Goal: Task Accomplishment & Management: Use online tool/utility

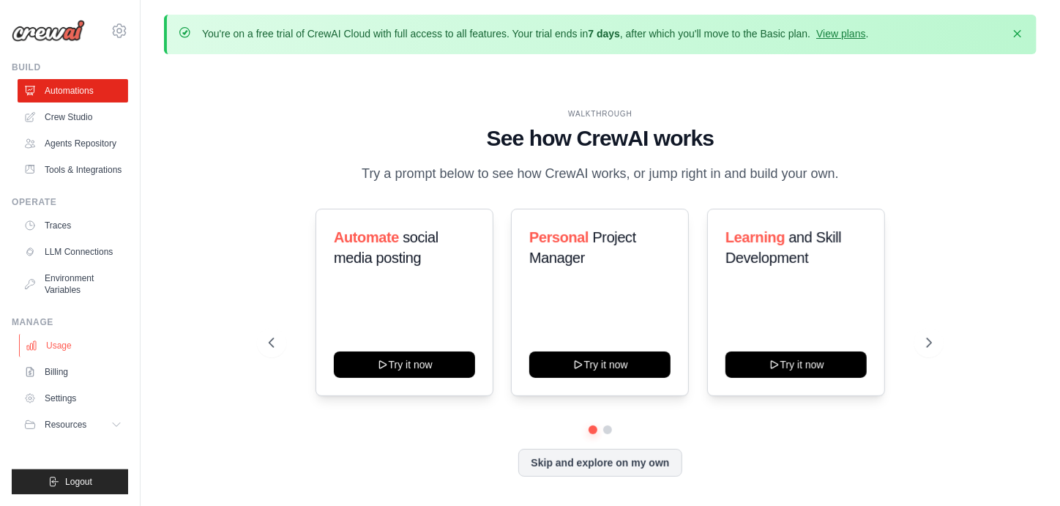
click at [70, 341] on link "Usage" at bounding box center [74, 345] width 111 height 23
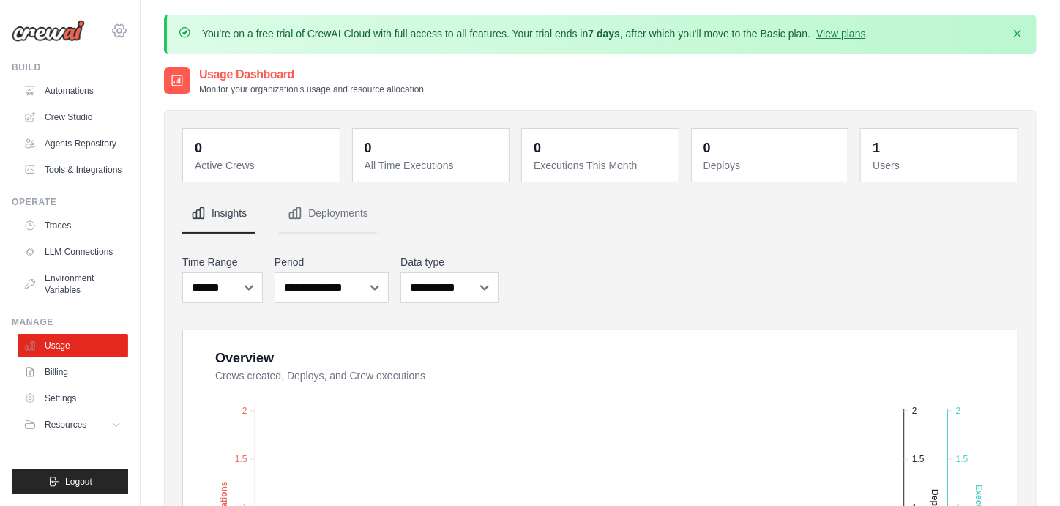
click at [123, 28] on icon at bounding box center [120, 31] width 18 height 18
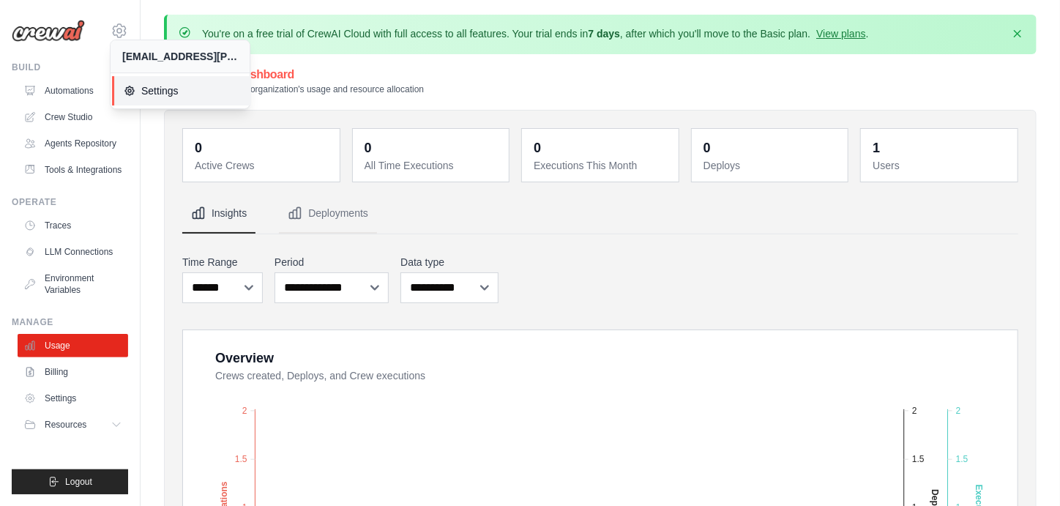
click at [158, 88] on span "Settings" at bounding box center [182, 90] width 116 height 15
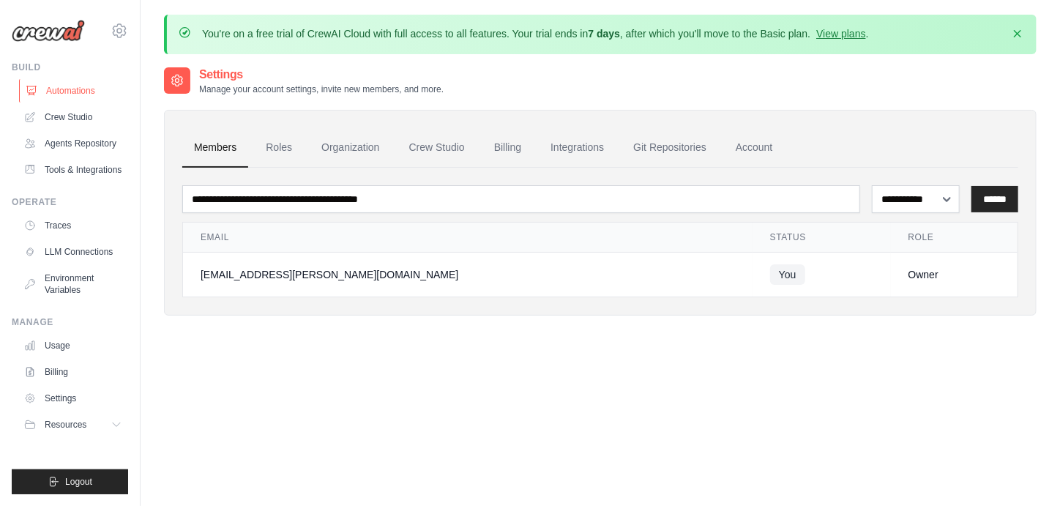
click at [55, 86] on link "Automations" at bounding box center [74, 90] width 111 height 23
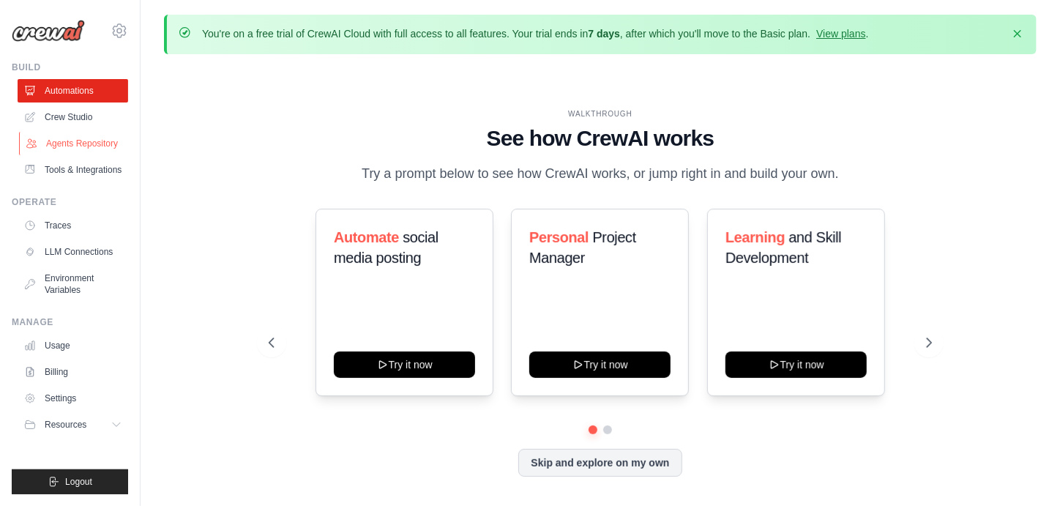
click at [77, 139] on link "Agents Repository" at bounding box center [74, 143] width 111 height 23
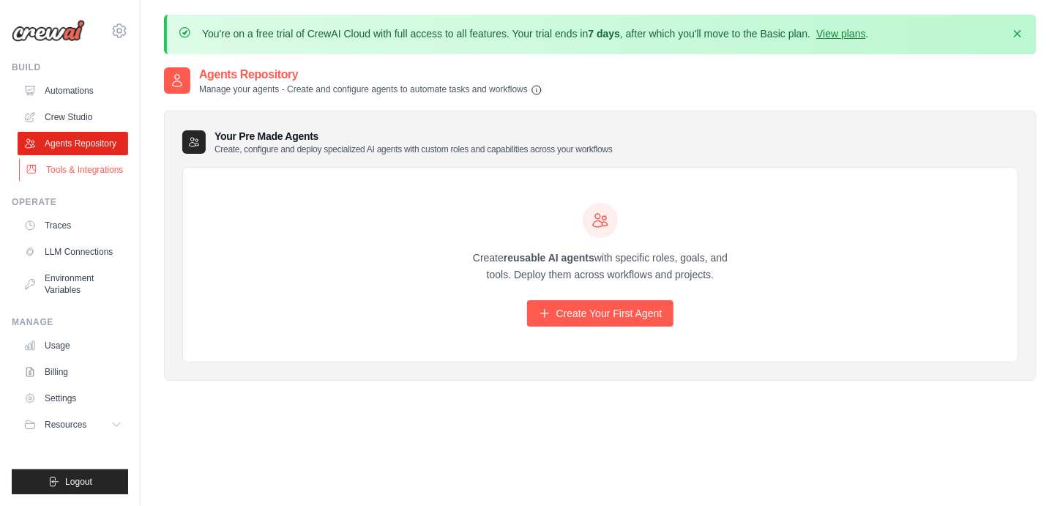
click at [86, 168] on link "Tools & Integrations" at bounding box center [74, 169] width 111 height 23
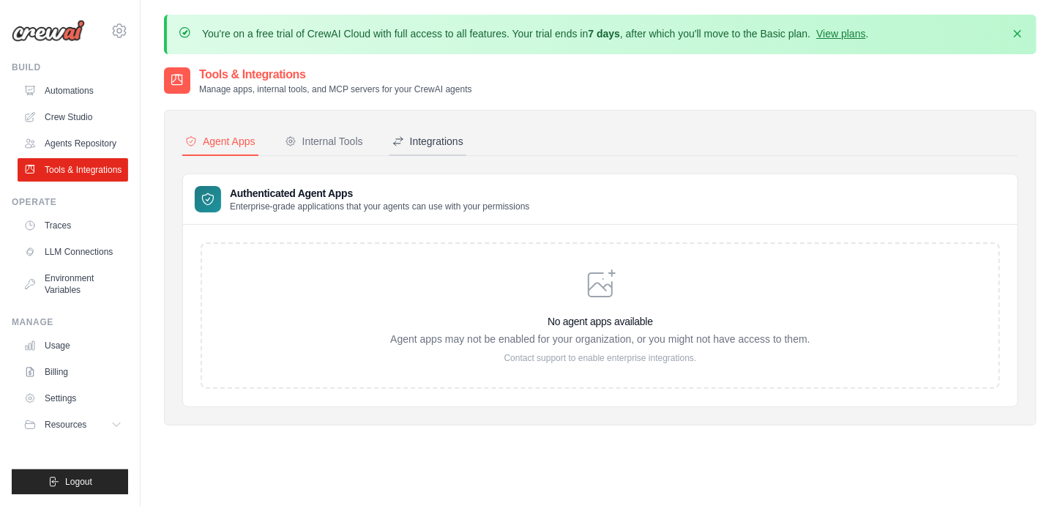
click at [453, 142] on div "Integrations" at bounding box center [428, 141] width 71 height 15
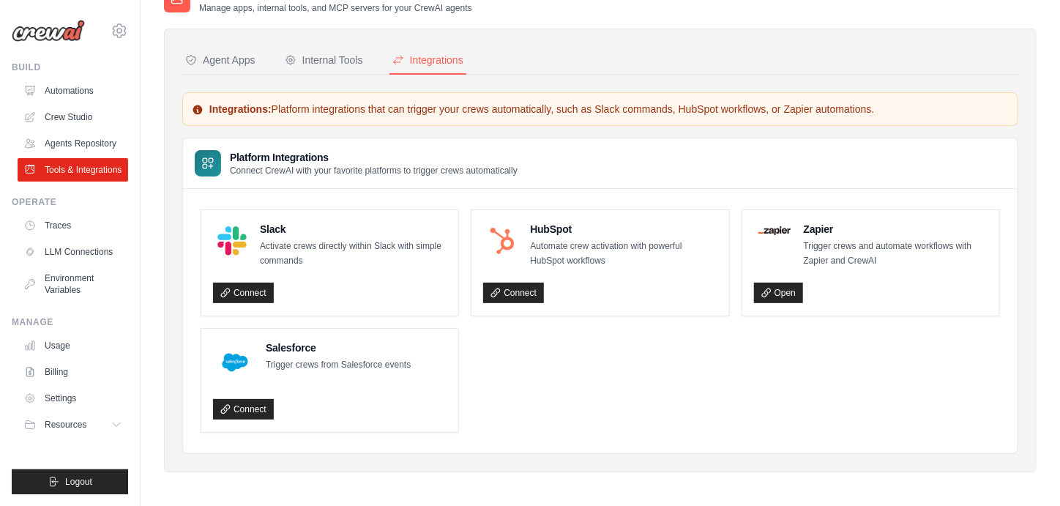
scroll to position [83, 0]
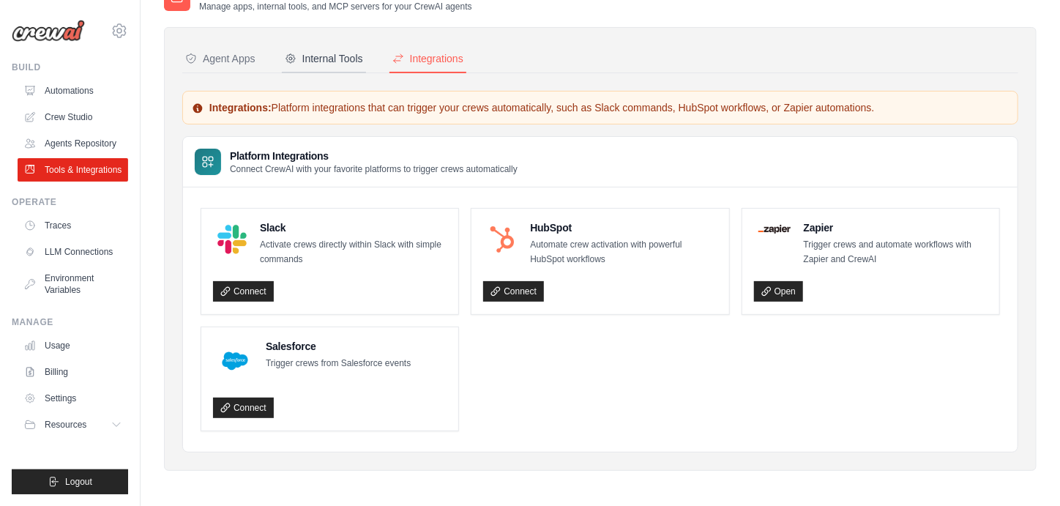
click at [305, 62] on div "Internal Tools" at bounding box center [324, 58] width 78 height 15
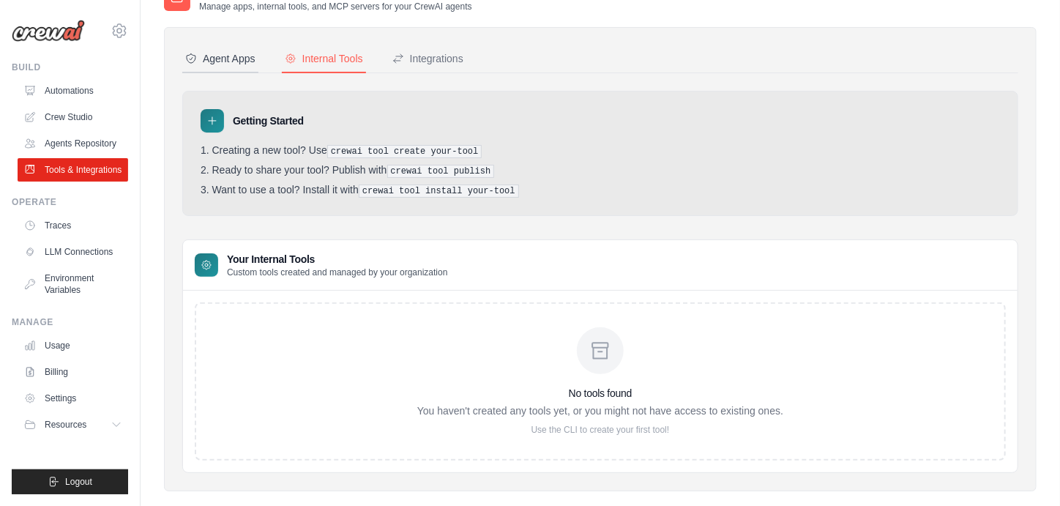
click at [239, 56] on div "Agent Apps" at bounding box center [220, 58] width 70 height 15
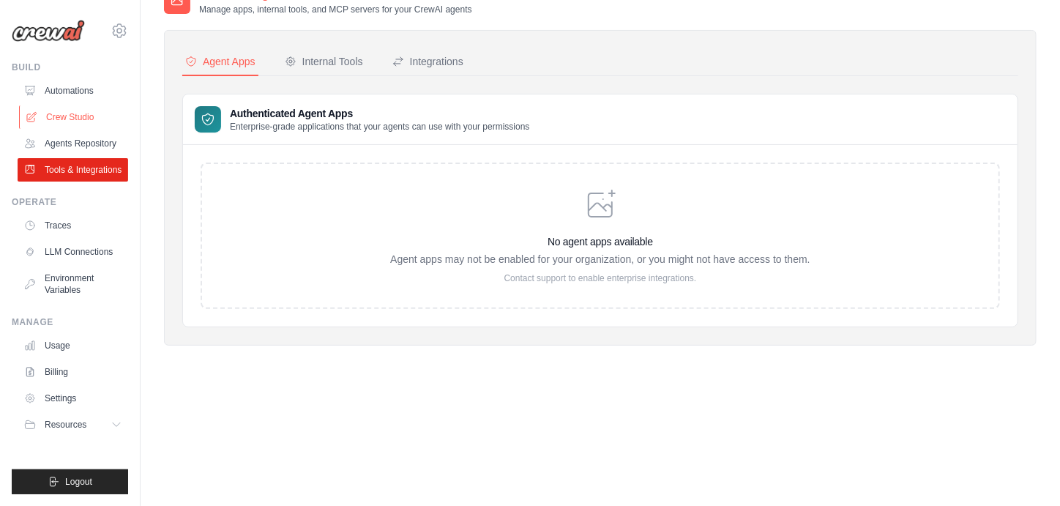
click at [84, 116] on link "Crew Studio" at bounding box center [74, 116] width 111 height 23
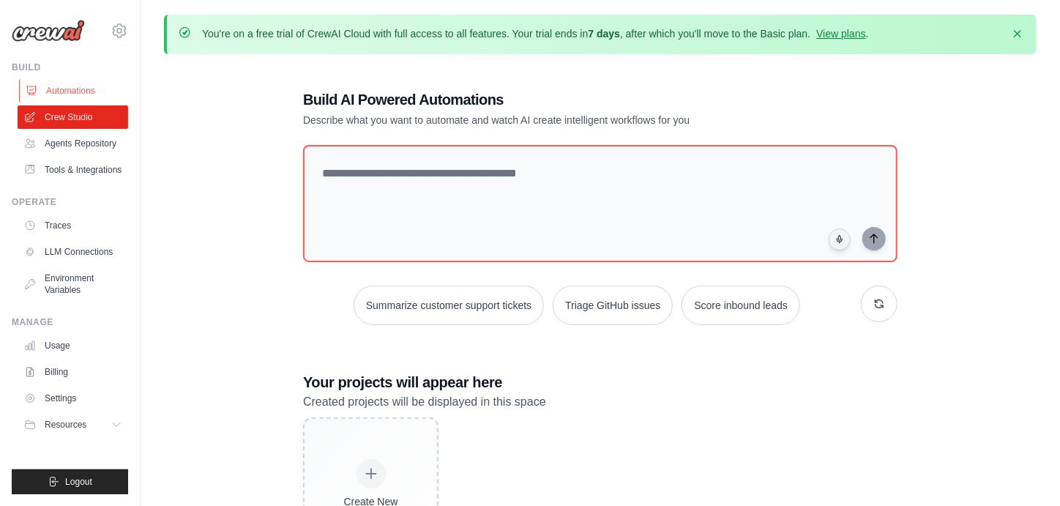
click at [89, 92] on link "Automations" at bounding box center [74, 90] width 111 height 23
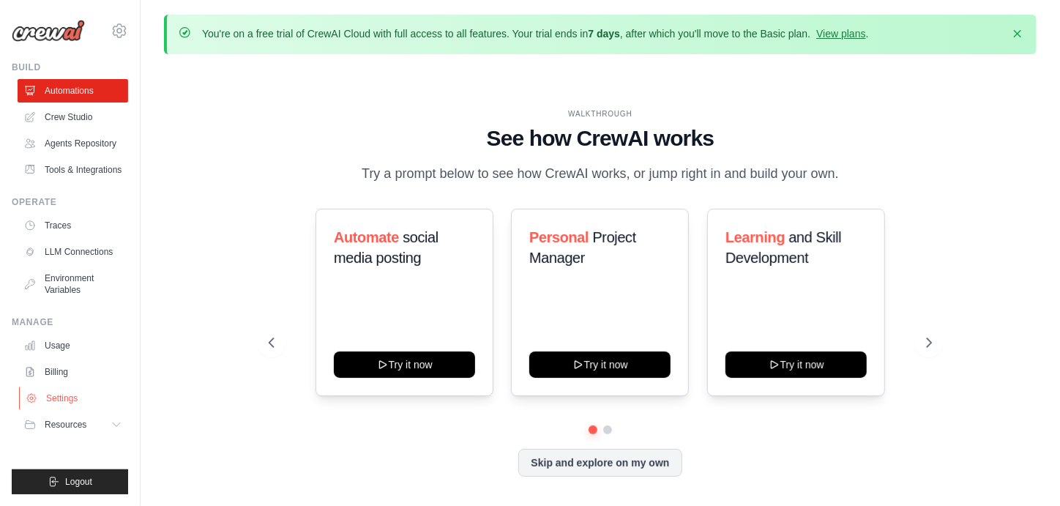
click at [40, 395] on link "Settings" at bounding box center [74, 398] width 111 height 23
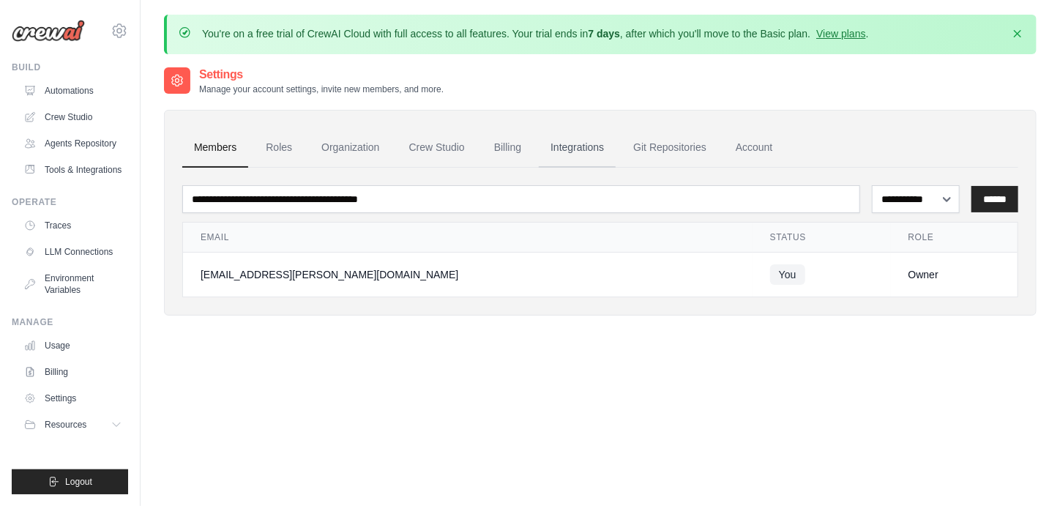
click at [590, 156] on link "Integrations" at bounding box center [577, 148] width 77 height 40
click at [96, 85] on link "Automations" at bounding box center [74, 90] width 111 height 23
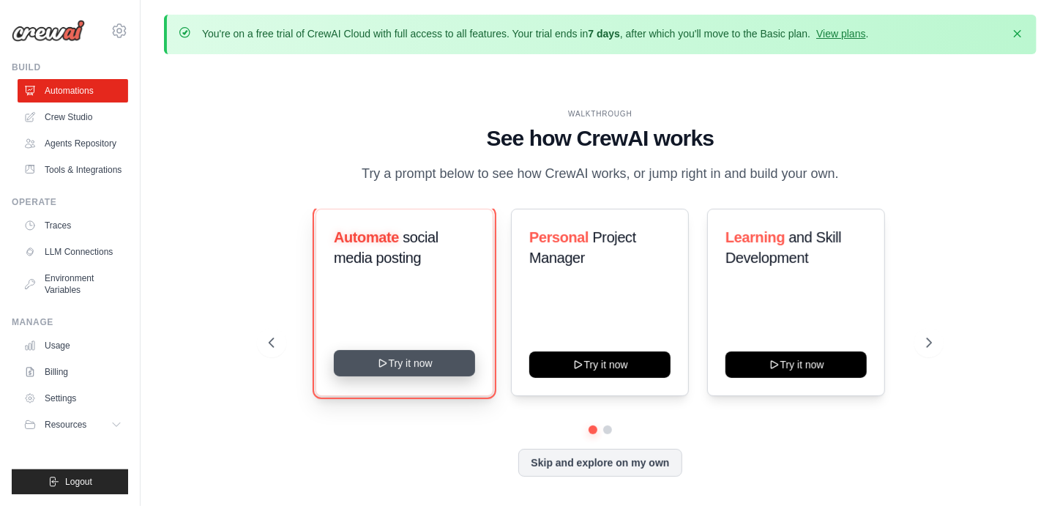
click at [427, 360] on button "Try it now" at bounding box center [404, 363] width 141 height 26
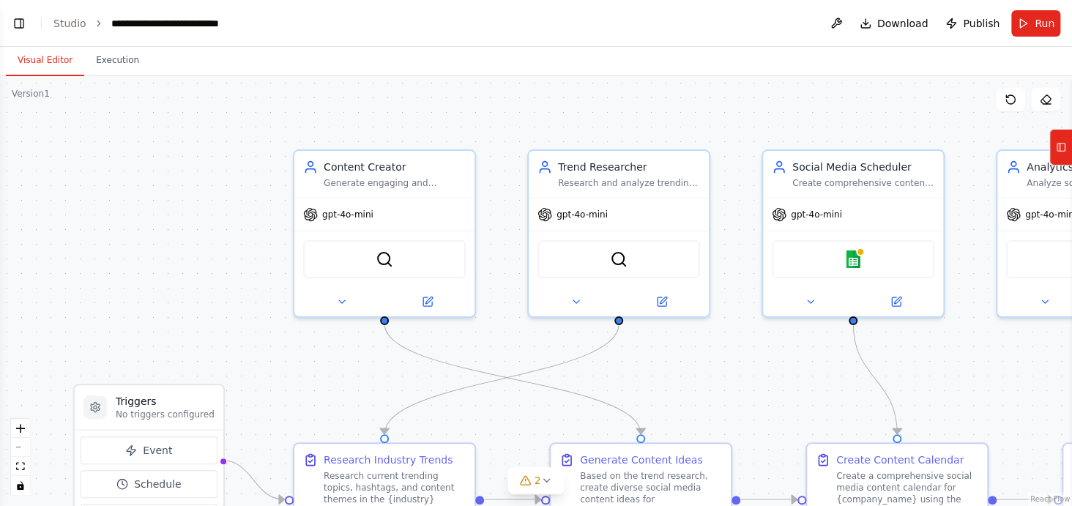
scroll to position [1359, 0]
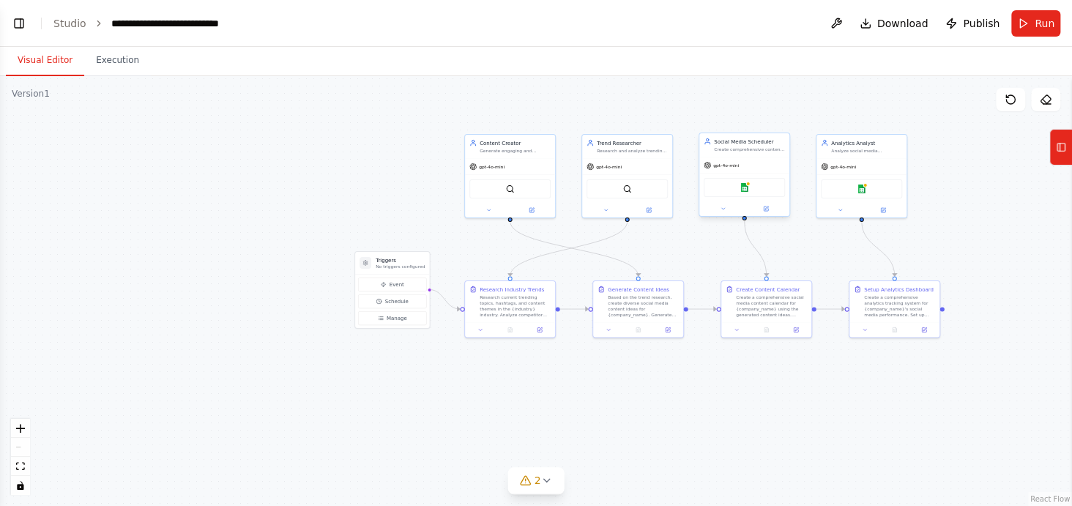
click at [766, 199] on div "Google sheets" at bounding box center [744, 188] width 90 height 29
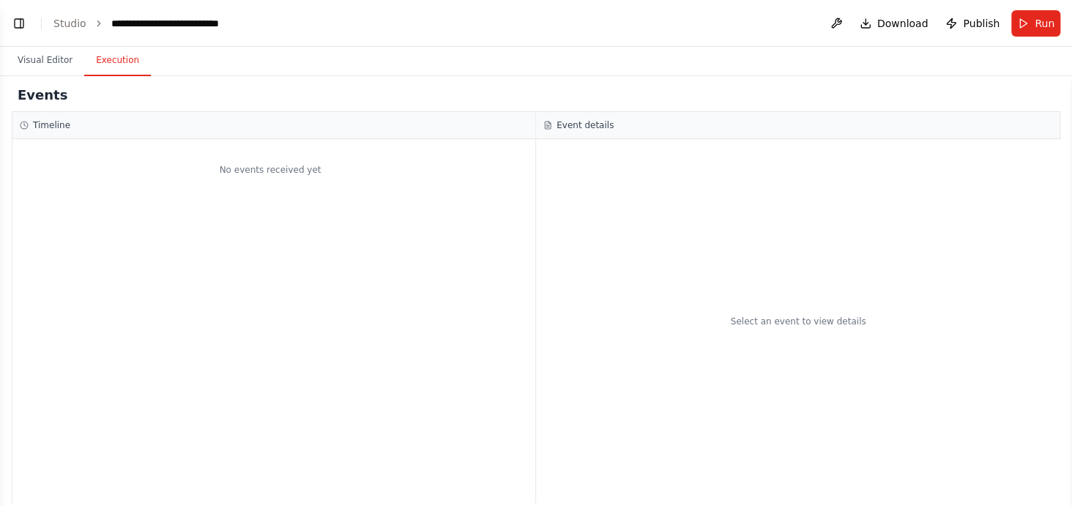
click at [131, 58] on button "Execution" at bounding box center [117, 60] width 67 height 31
click at [73, 18] on link "Studio" at bounding box center [69, 24] width 33 height 12
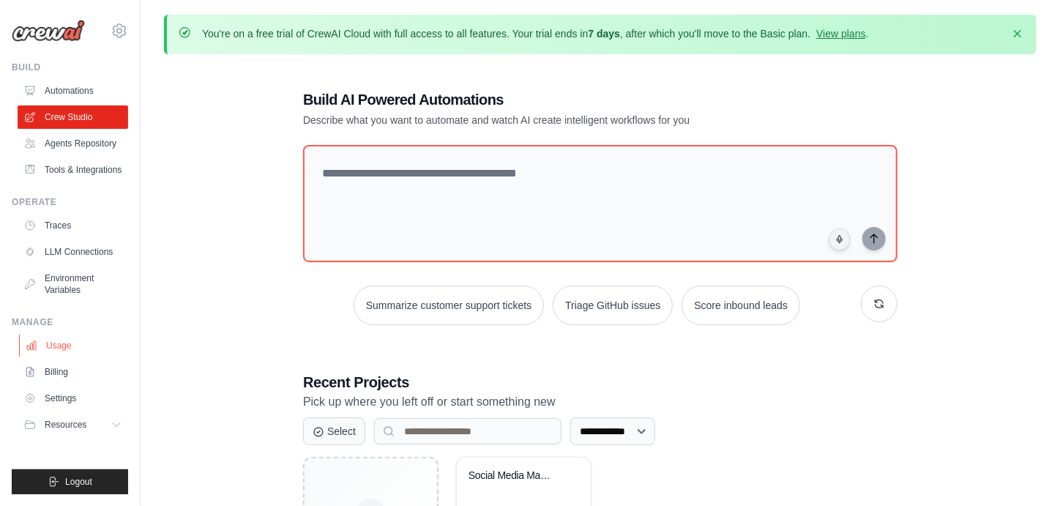
click at [66, 343] on link "Usage" at bounding box center [74, 345] width 111 height 23
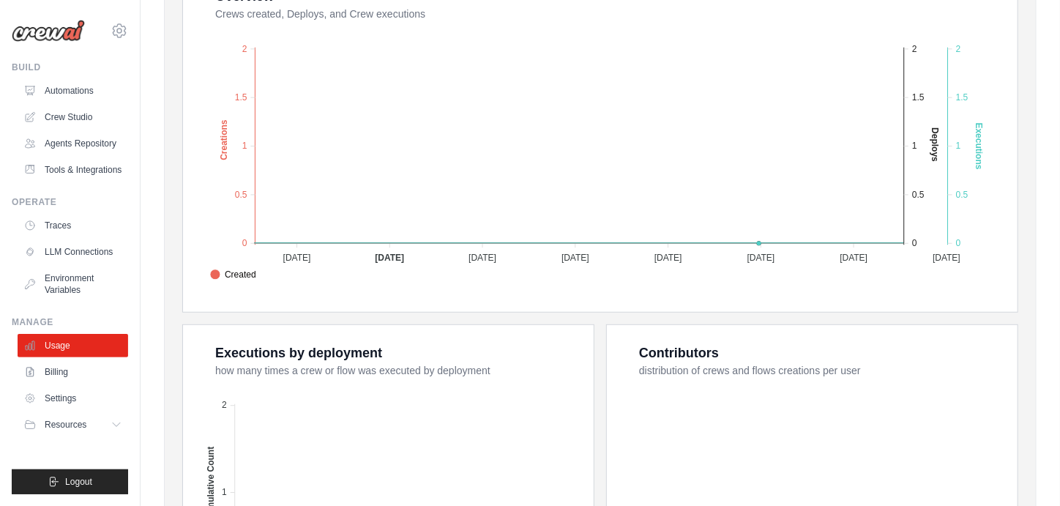
scroll to position [293, 0]
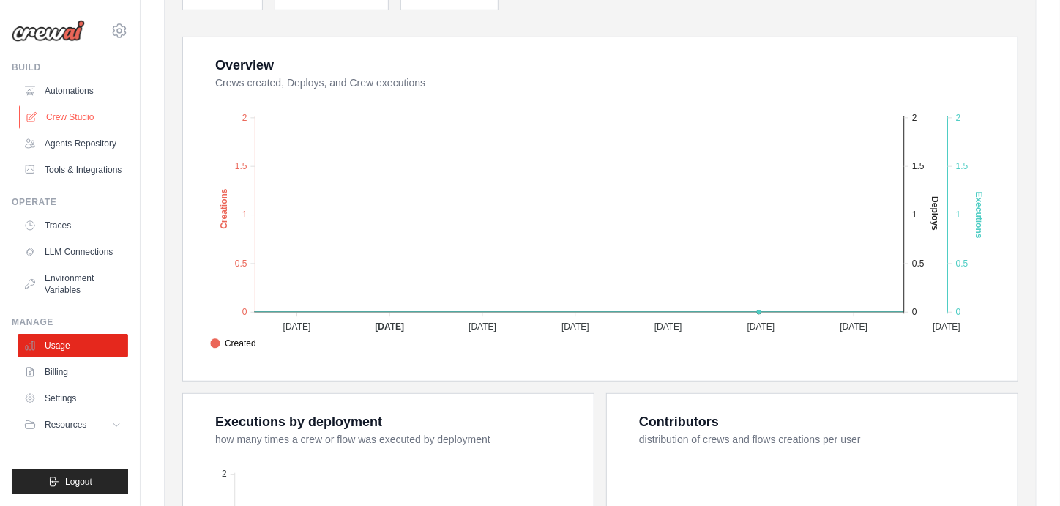
click at [67, 120] on link "Crew Studio" at bounding box center [74, 116] width 111 height 23
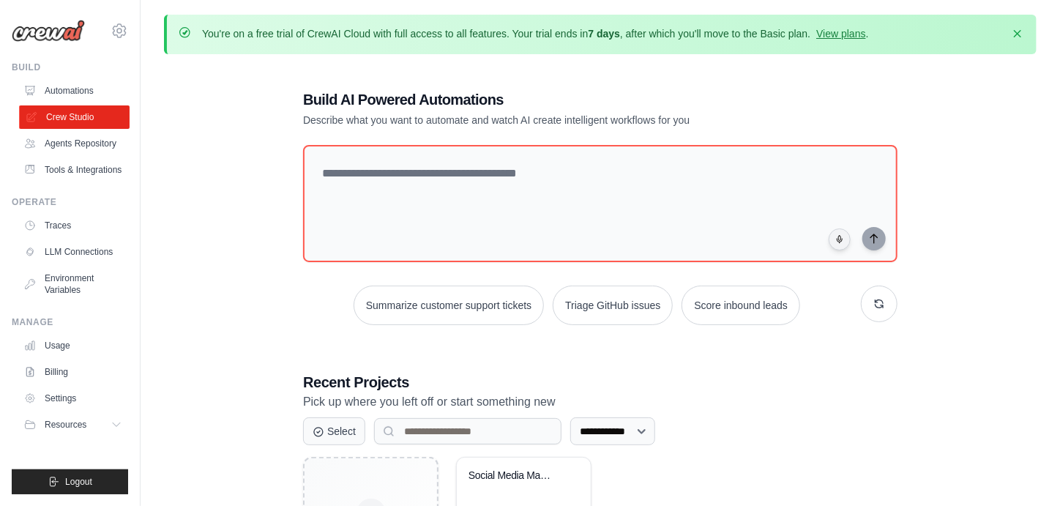
click at [75, 108] on link "Crew Studio" at bounding box center [74, 116] width 111 height 23
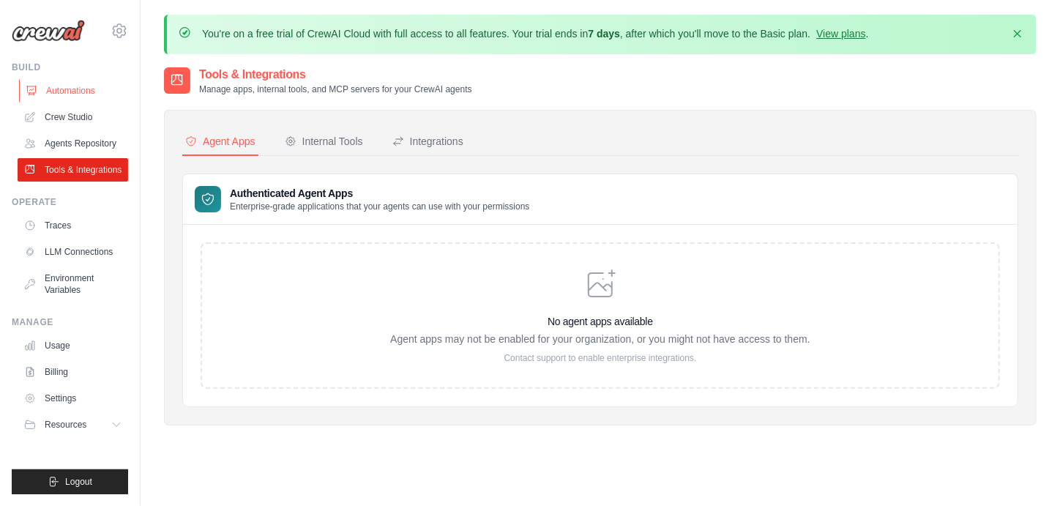
click at [79, 83] on link "Automations" at bounding box center [74, 90] width 111 height 23
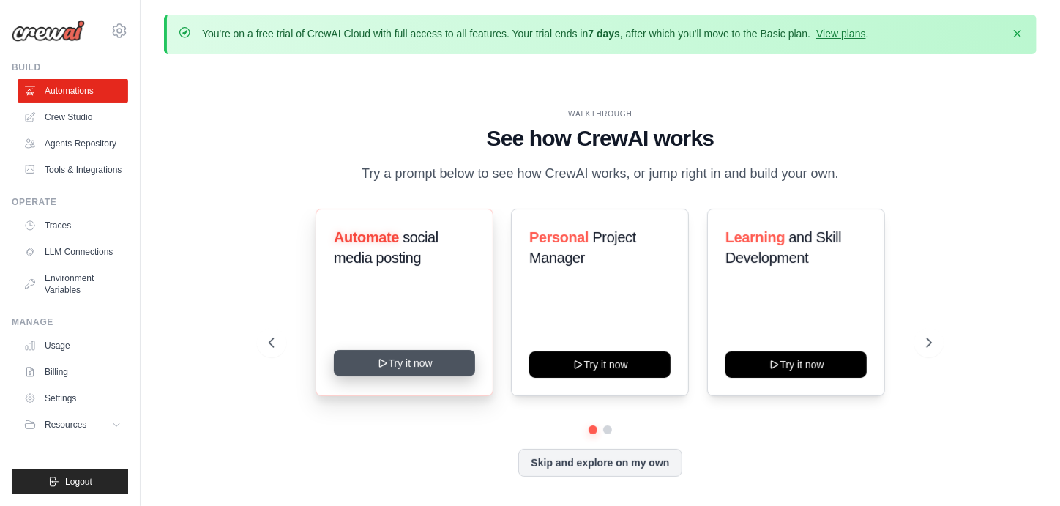
click at [442, 362] on button "Try it now" at bounding box center [404, 363] width 141 height 26
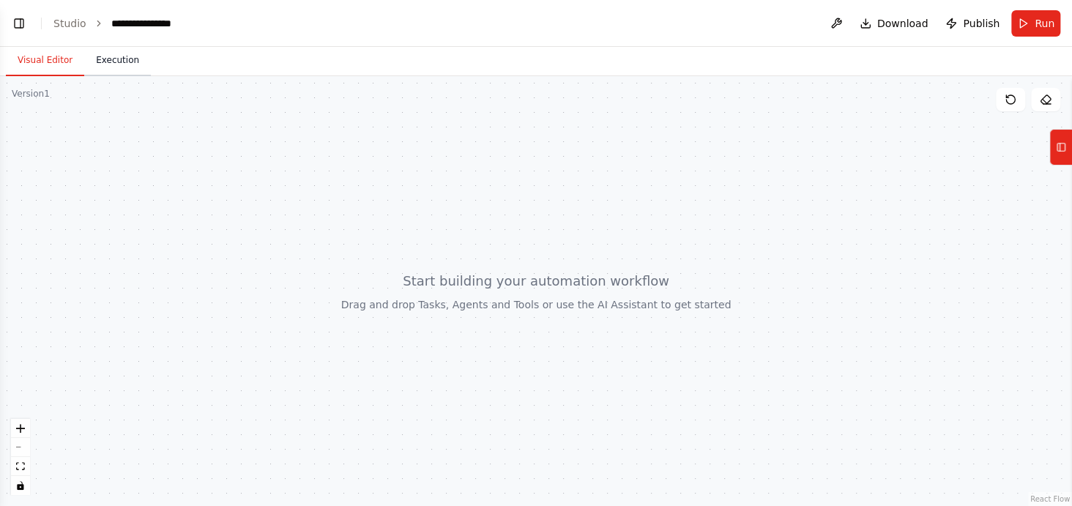
click at [121, 70] on button "Execution" at bounding box center [117, 60] width 67 height 31
click at [58, 69] on button "Visual Editor" at bounding box center [45, 60] width 78 height 31
click at [26, 103] on div at bounding box center [536, 291] width 1072 height 430
click at [26, 94] on div "Version 1" at bounding box center [31, 94] width 38 height 12
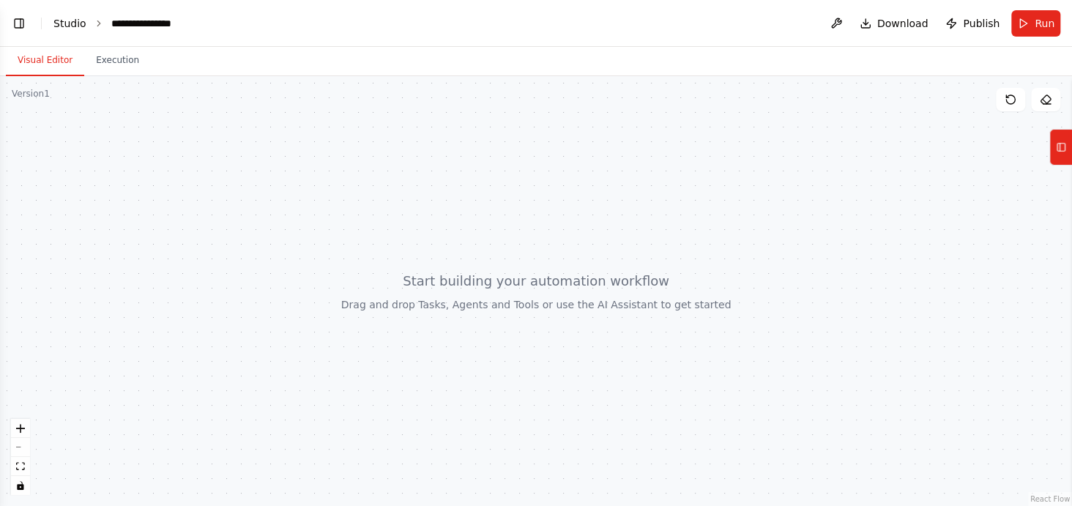
click at [75, 23] on link "Studio" at bounding box center [69, 24] width 33 height 12
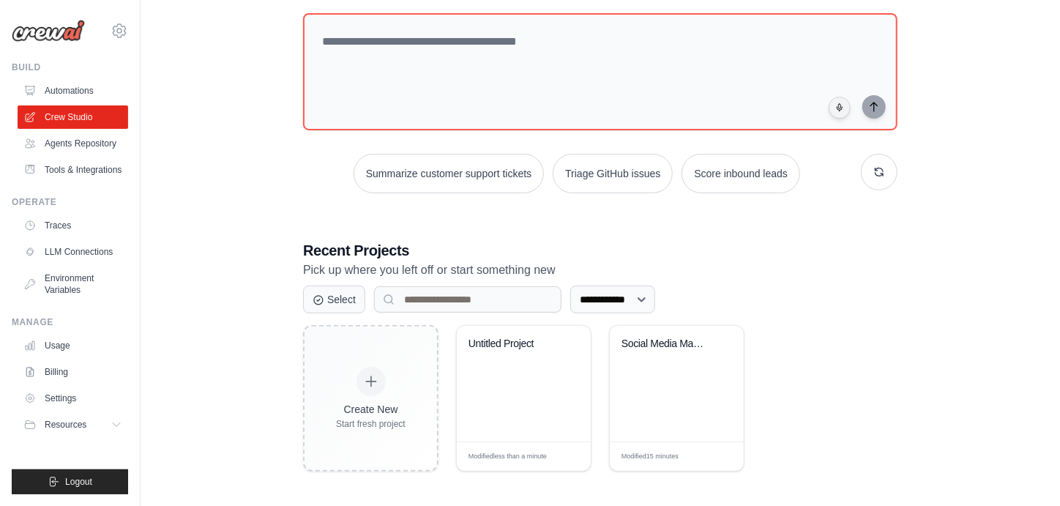
scroll to position [134, 0]
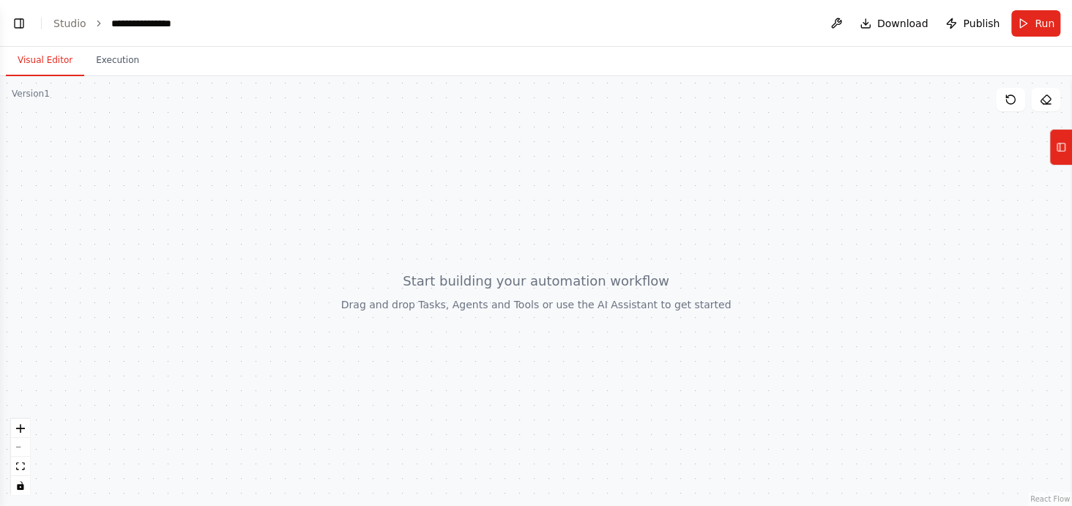
scroll to position [211, 0]
